Goal: Information Seeking & Learning: Find specific fact

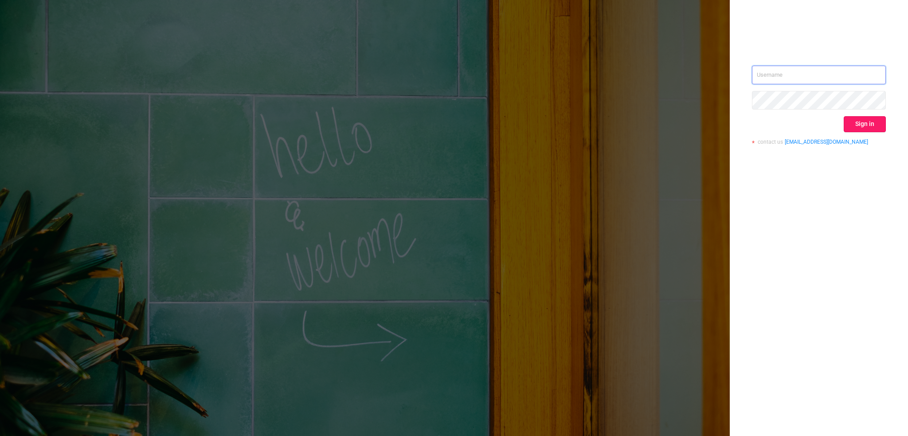
type input "[EMAIL_ADDRESS][DOMAIN_NAME]"
click at [866, 129] on button "Sign in" at bounding box center [865, 124] width 42 height 16
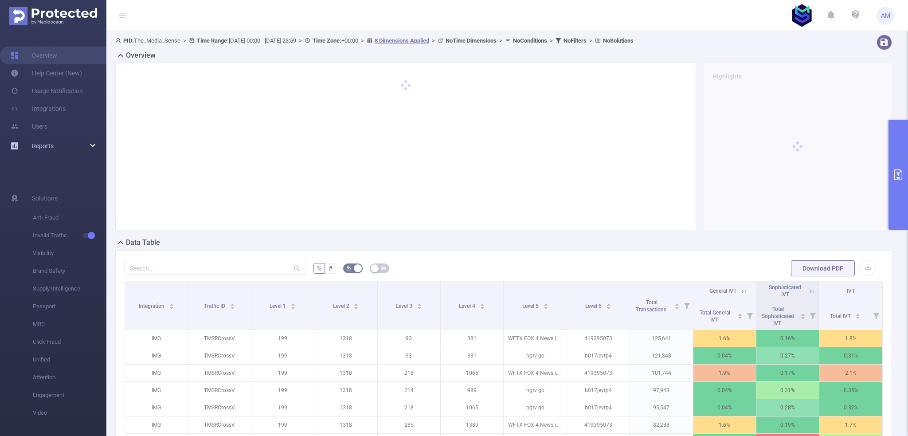
click at [42, 141] on link "Reports" at bounding box center [43, 146] width 22 height 18
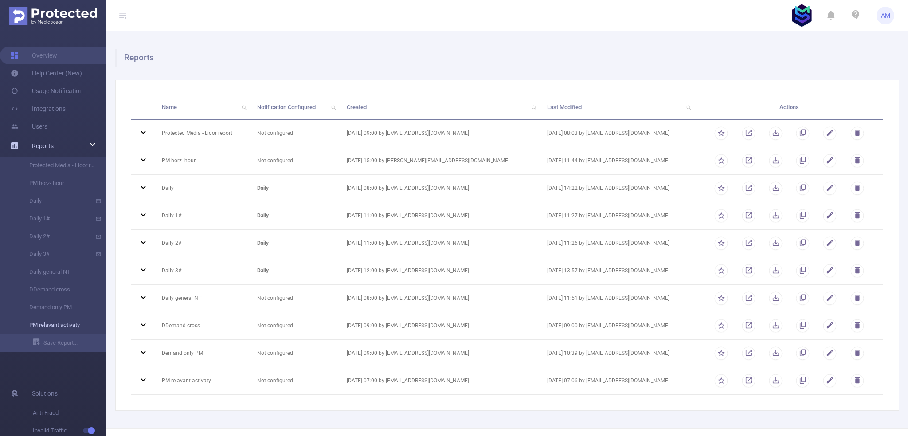
click at [63, 324] on link "PM relavant activaty" at bounding box center [57, 325] width 78 height 18
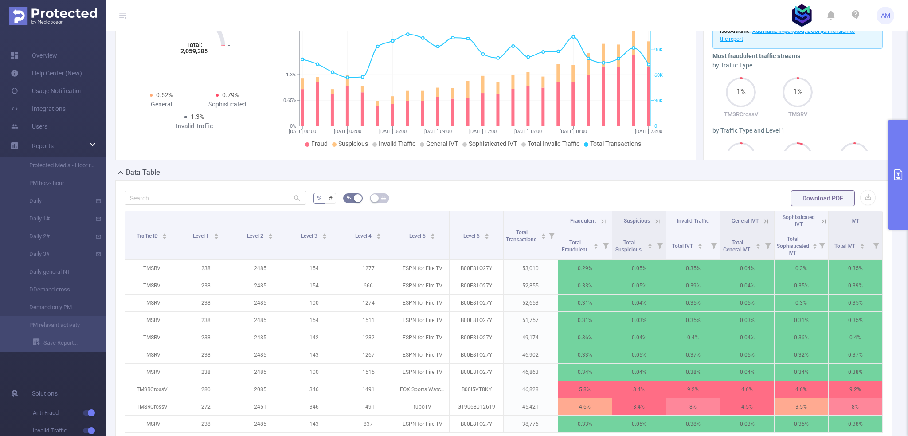
scroll to position [177, 0]
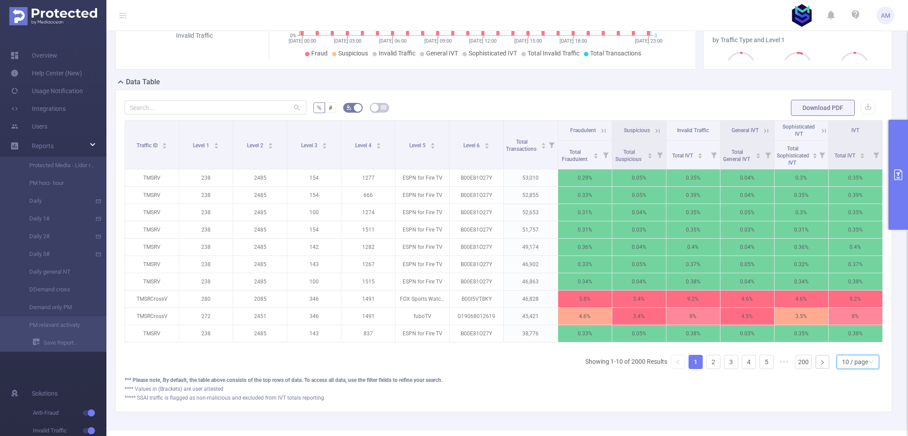
click at [860, 363] on div "10 / page" at bounding box center [855, 361] width 26 height 13
click at [855, 345] on li "50 / page" at bounding box center [851, 351] width 43 height 14
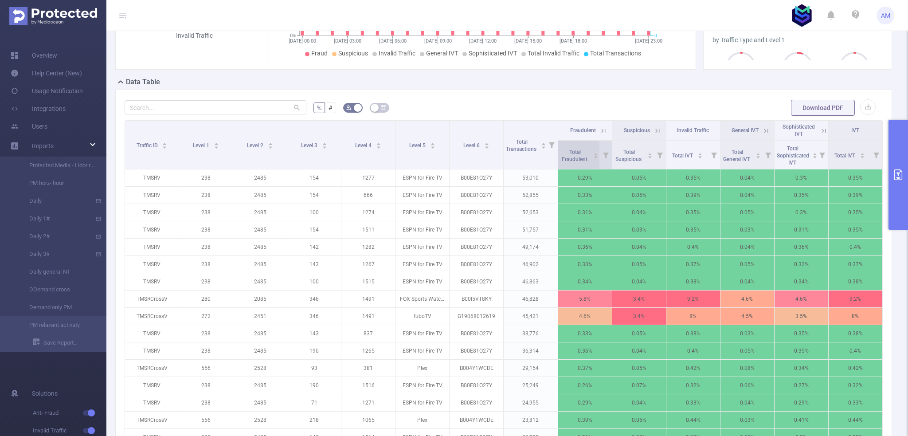
click at [573, 160] on span "Total Fraudulent" at bounding box center [575, 155] width 27 height 13
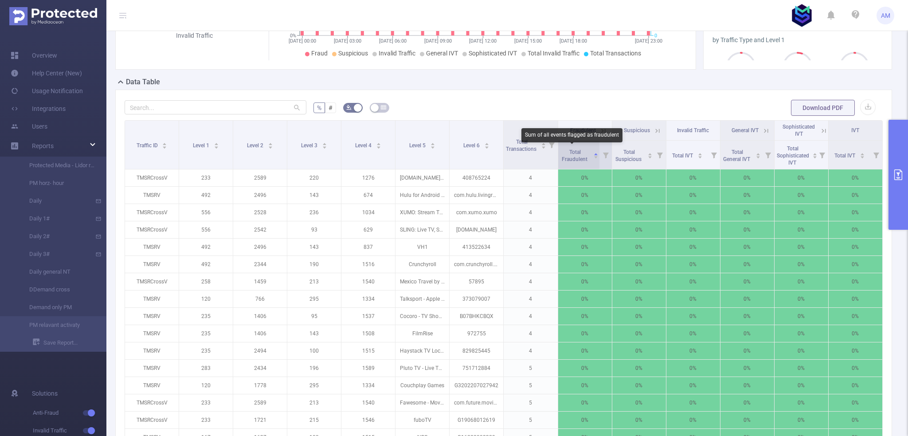
click at [573, 152] on span "Total Fraudulent" at bounding box center [575, 155] width 27 height 13
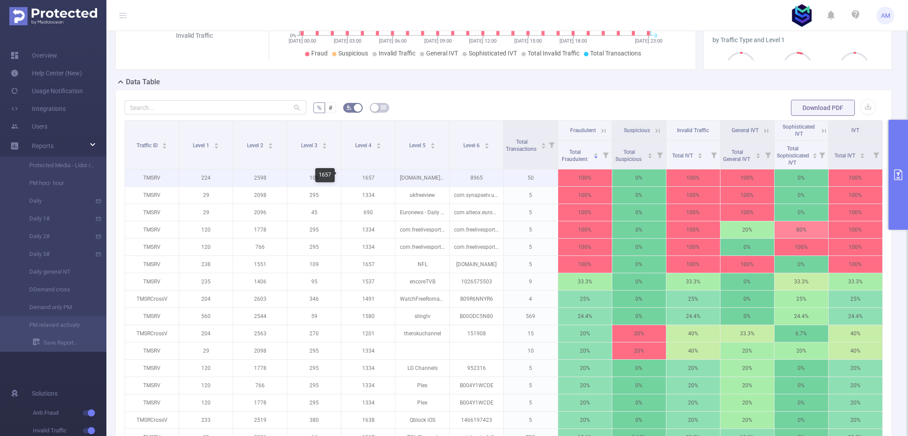
click at [369, 179] on p "1657" at bounding box center [368, 177] width 54 height 17
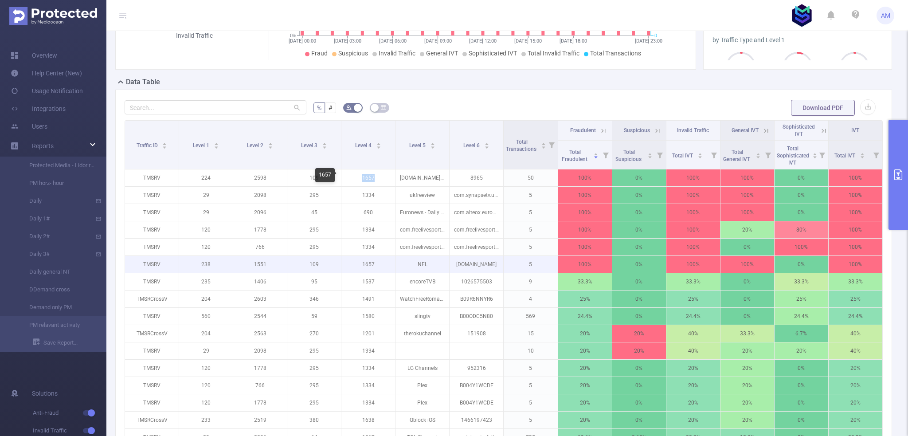
copy p "1657"
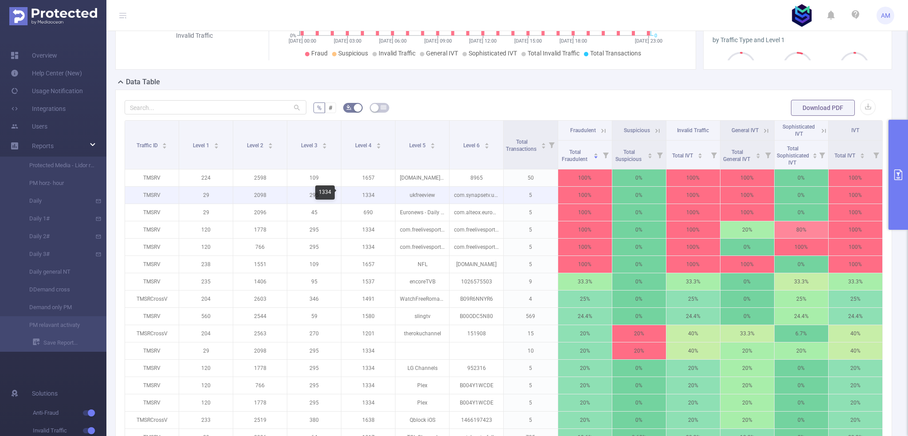
click at [362, 193] on p "1334" at bounding box center [368, 195] width 54 height 17
copy p "1334"
click at [238, 102] on input "text" at bounding box center [216, 107] width 182 height 14
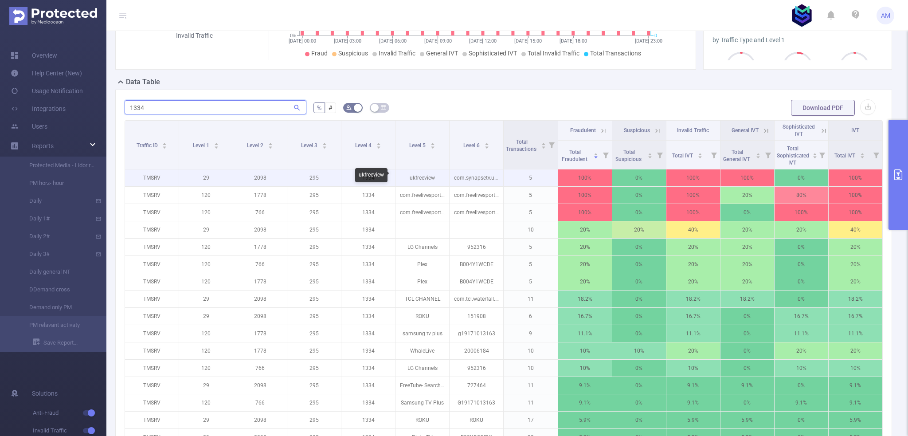
type input "1334"
drag, startPoint x: 403, startPoint y: 173, endPoint x: 430, endPoint y: 172, distance: 26.7
click at [429, 172] on p "ukfreeview" at bounding box center [422, 177] width 54 height 17
drag, startPoint x: 451, startPoint y: 176, endPoint x: 498, endPoint y: 177, distance: 47.0
click at [498, 177] on p "com.synapsetv.ukfreeview.realcrime" at bounding box center [477, 177] width 54 height 17
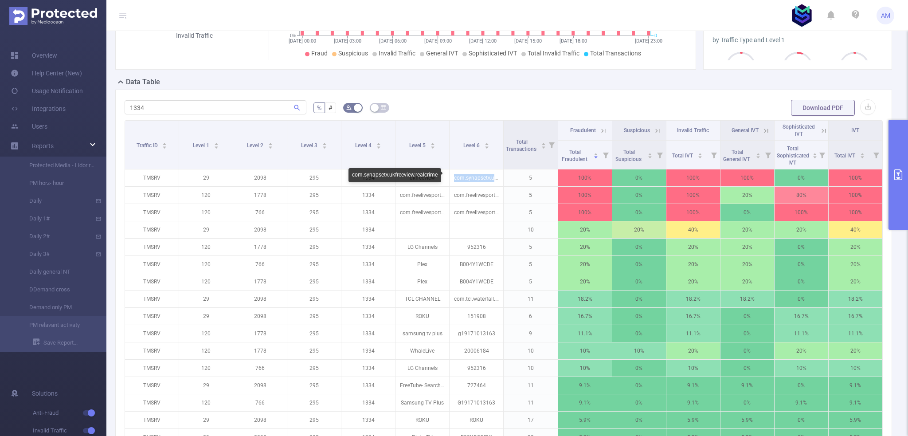
copy p "com.synapsetv.ukfr"
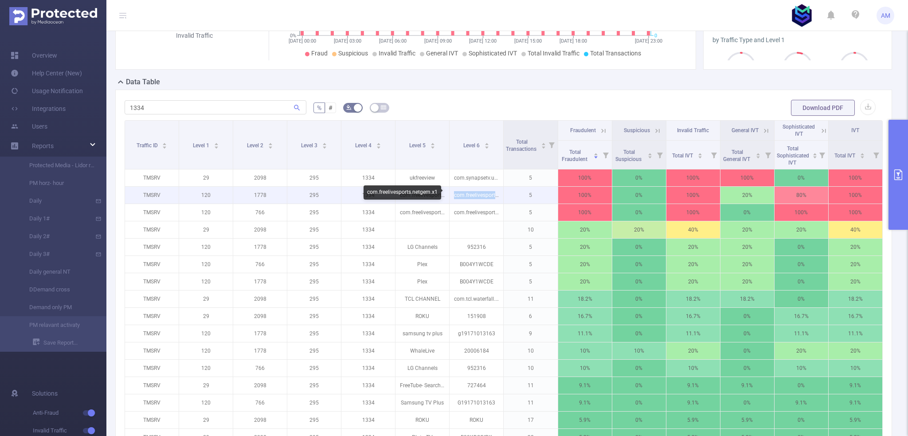
drag, startPoint x: 461, startPoint y: 192, endPoint x: 514, endPoint y: 188, distance: 53.8
click at [509, 188] on tr "TMSRV 120 1778 295 1334 com.freelivesports.netgem.x1 com.freelivesports.netgem.…" at bounding box center [504, 195] width 758 height 17
copy p "com.freelivesports.netgem.x1"
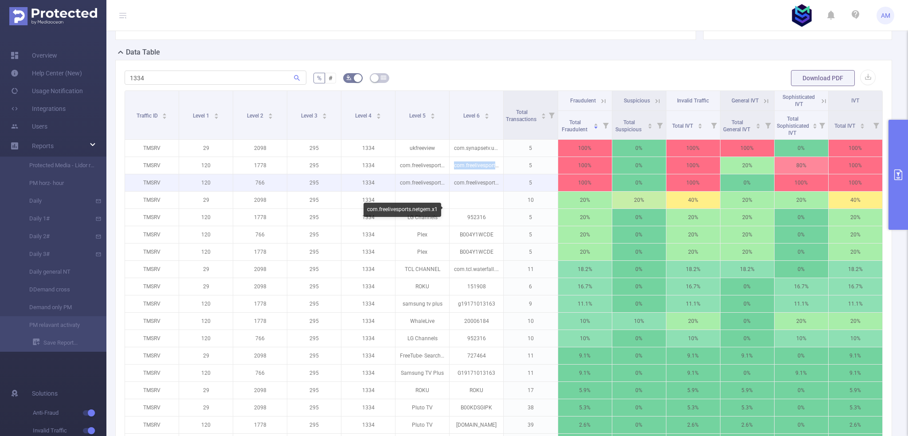
scroll to position [222, 0]
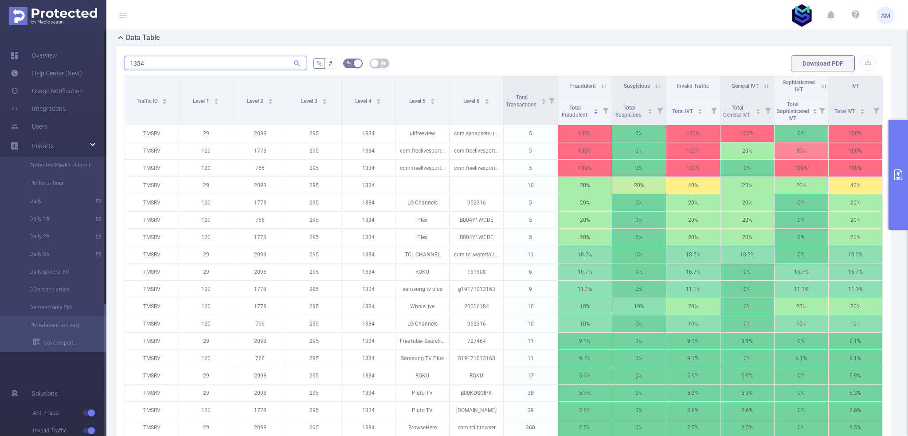
drag, startPoint x: 164, startPoint y: 59, endPoint x: 106, endPoint y: 59, distance: 58.1
click at [106, 59] on section "Overview Help Center (New) Usage Notification Integrations Users Reports Protec…" at bounding box center [454, 218] width 908 height 436
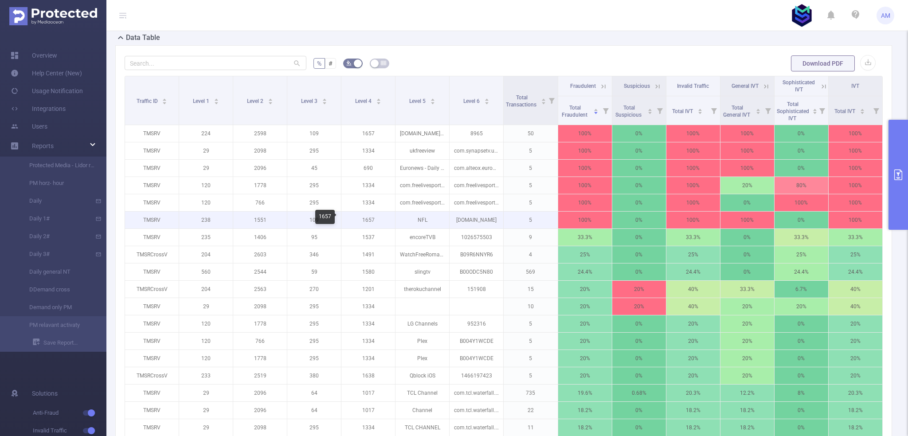
click at [364, 220] on p "1657" at bounding box center [368, 219] width 54 height 17
copy p "1657"
